Goal: Check status: Check status

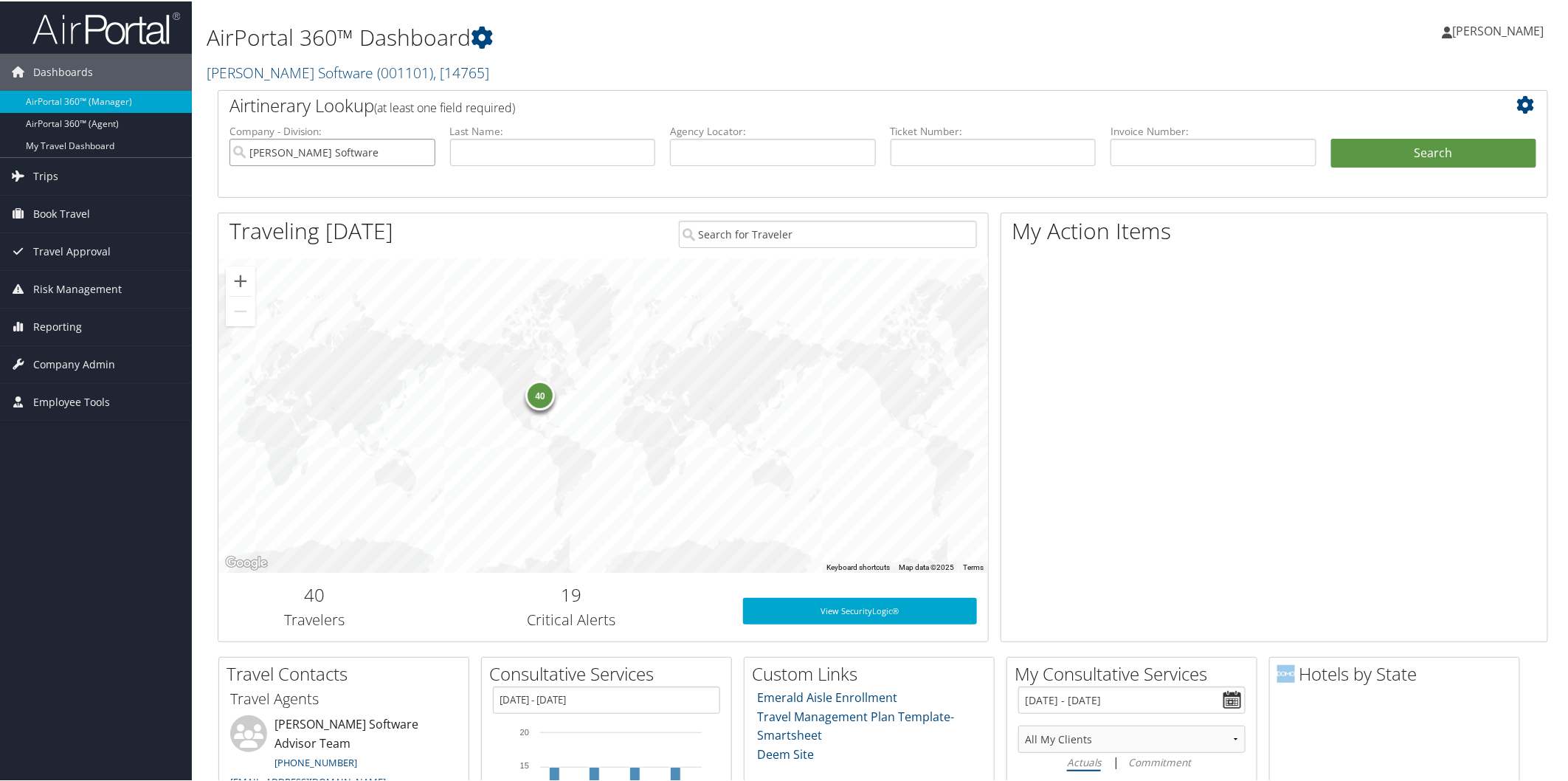
click at [423, 149] on input "McLeod Software" at bounding box center [333, 152] width 206 height 28
click at [733, 150] on input "text" at bounding box center [773, 152] width 206 height 28
click at [828, 158] on input "text" at bounding box center [773, 152] width 206 height 28
type input "DN0Z97"
click at [1475, 152] on button "Search" at bounding box center [1434, 153] width 206 height 30
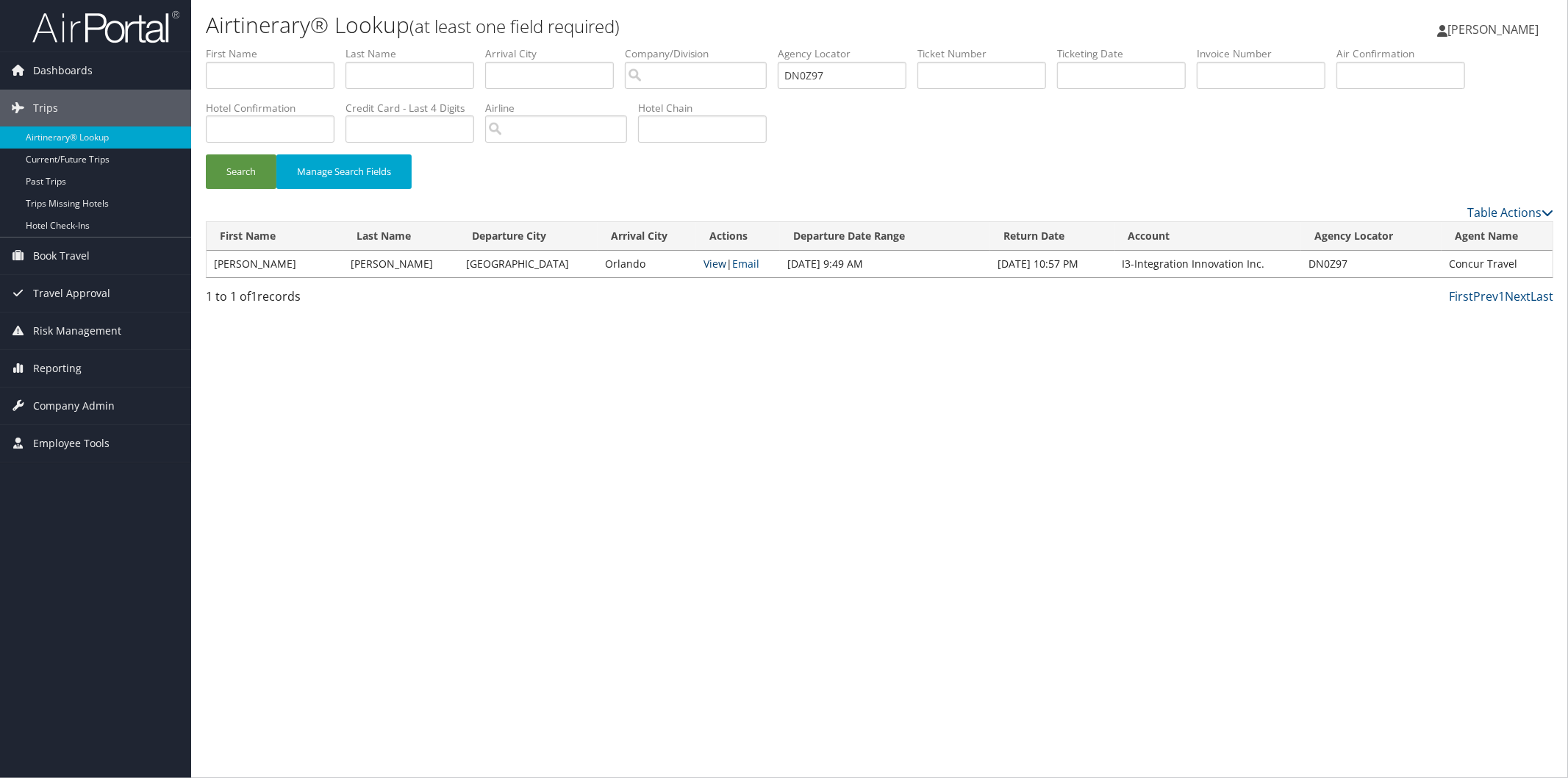
click at [704, 265] on link "View" at bounding box center [715, 264] width 23 height 14
click at [906, 82] on input "DN0Z97" at bounding box center [842, 76] width 128 height 28
type input "Dmy1j9"
click at [704, 260] on link "View" at bounding box center [715, 264] width 23 height 14
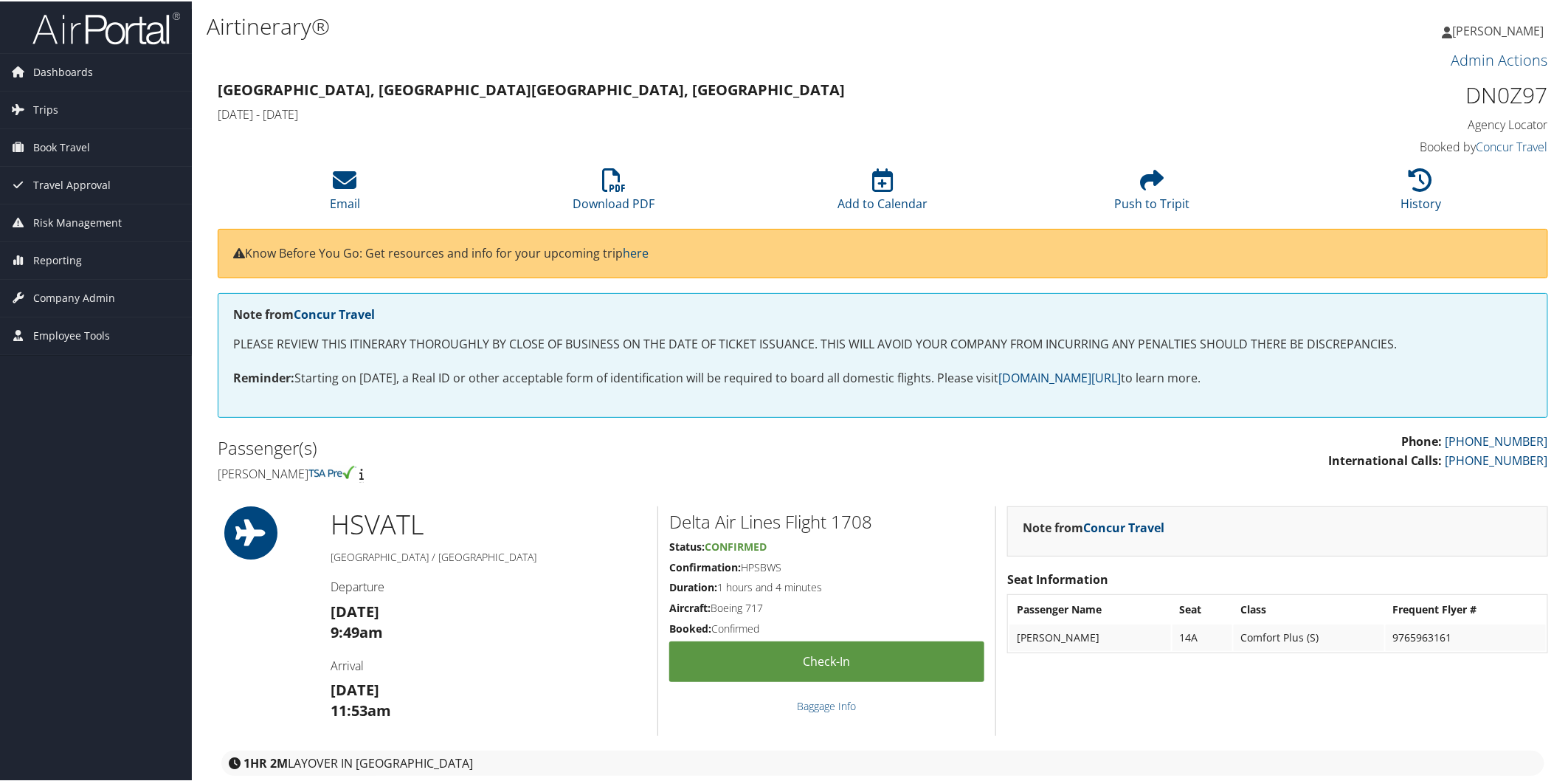
scroll to position [1921, 0]
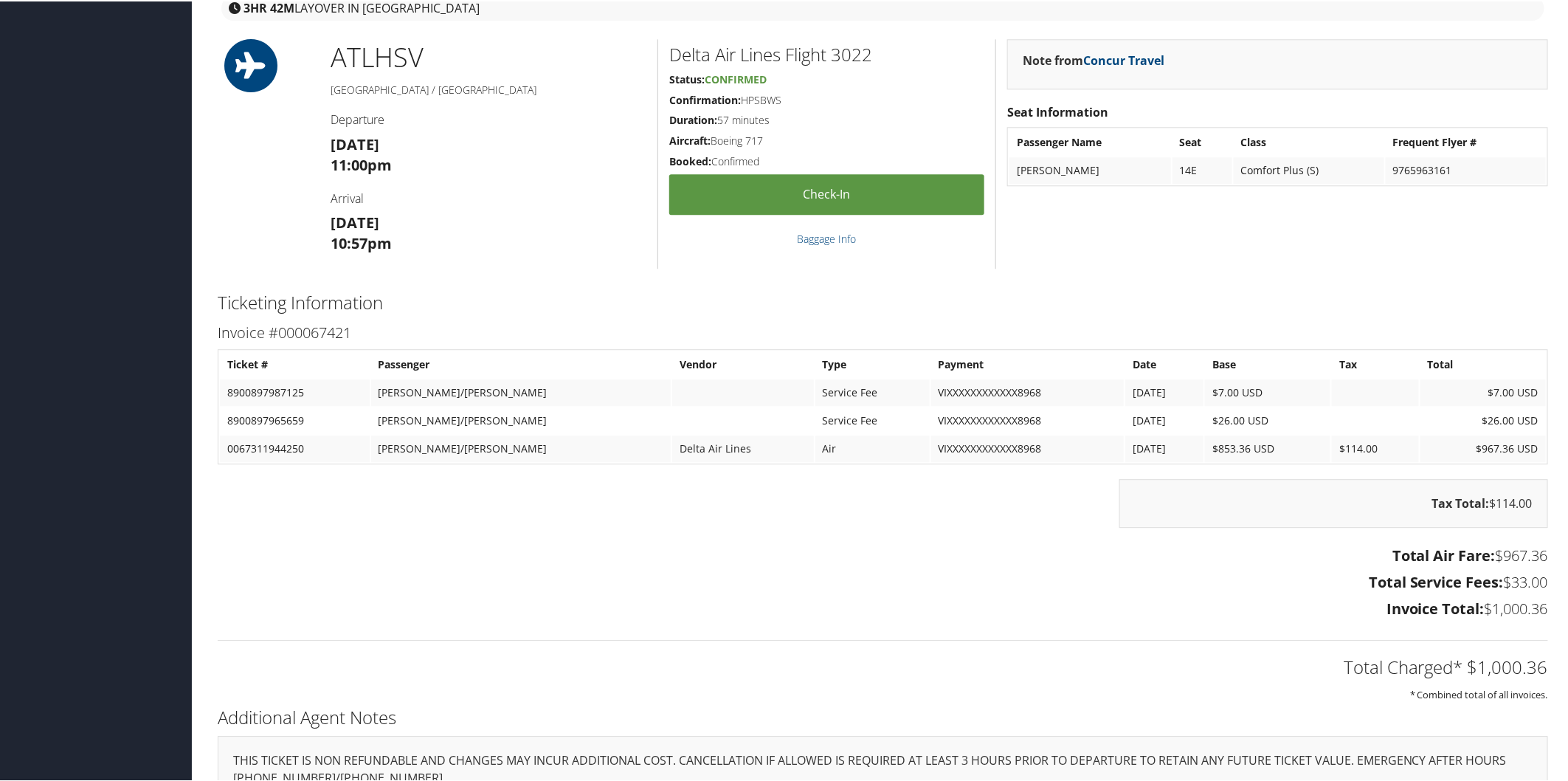
scroll to position [1203, 0]
